Goal: Transaction & Acquisition: Register for event/course

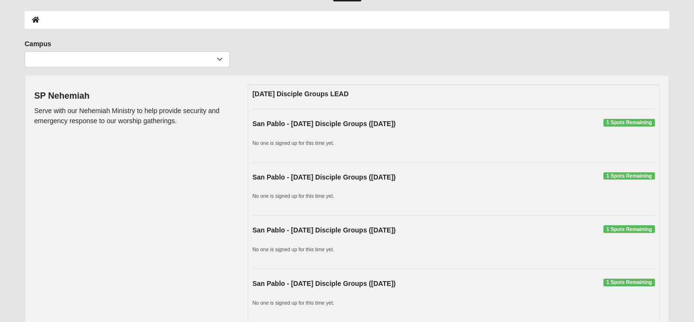
scroll to position [47, 0]
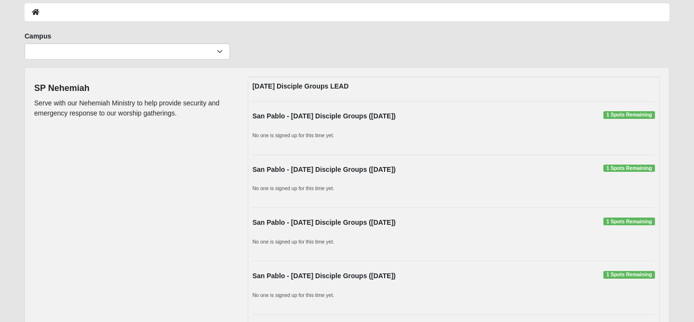
click at [641, 115] on span "1 Spots Remaining" at bounding box center [629, 115] width 52 height 8
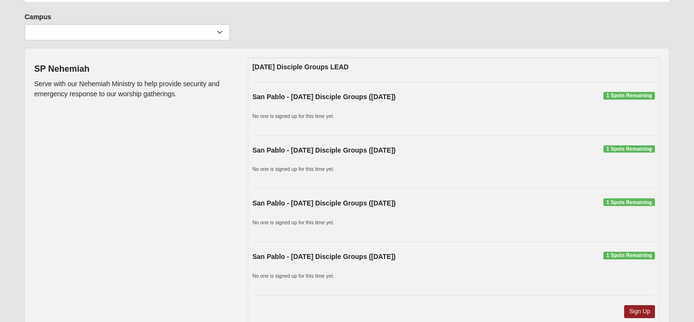
scroll to position [134, 0]
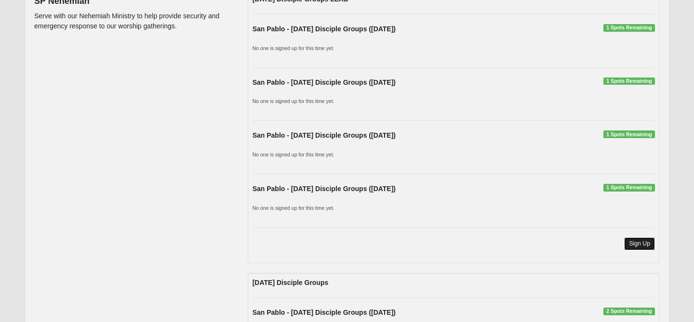
click at [639, 241] on link "Sign Up" at bounding box center [639, 243] width 31 height 13
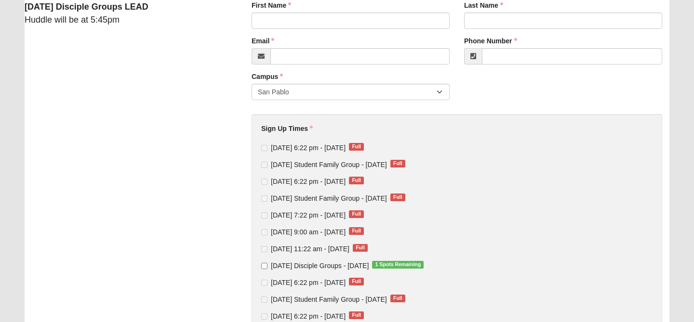
scroll to position [31, 0]
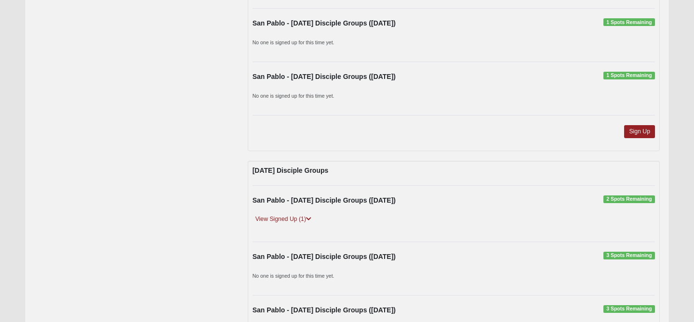
scroll to position [250, 0]
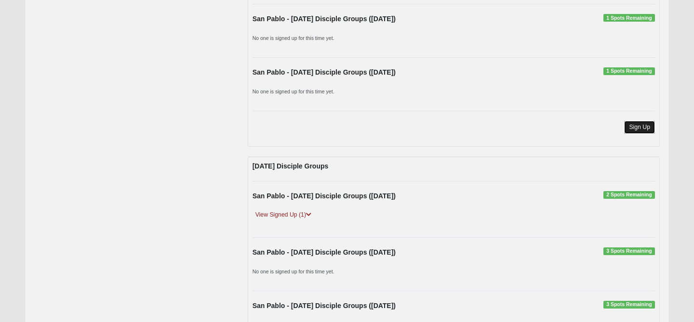
click at [633, 121] on link "Sign Up" at bounding box center [639, 127] width 31 height 13
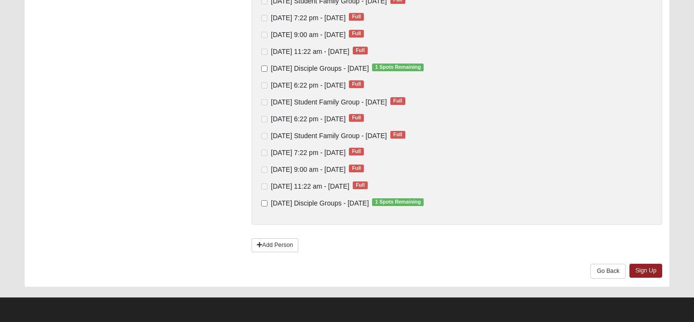
scroll to position [363, 0]
